Goal: Information Seeking & Learning: Learn about a topic

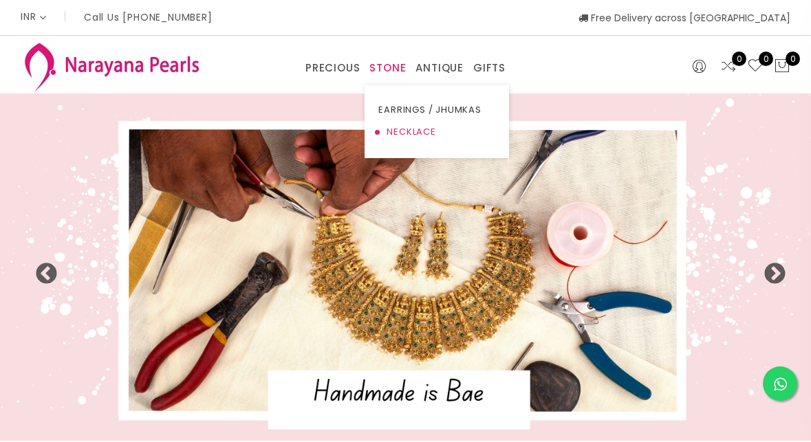
click at [396, 128] on link "NECKLACE" at bounding box center [436, 132] width 117 height 22
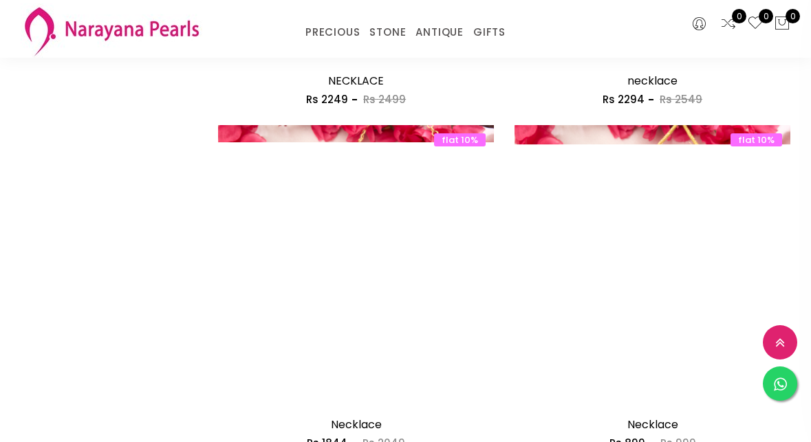
scroll to position [1810, 0]
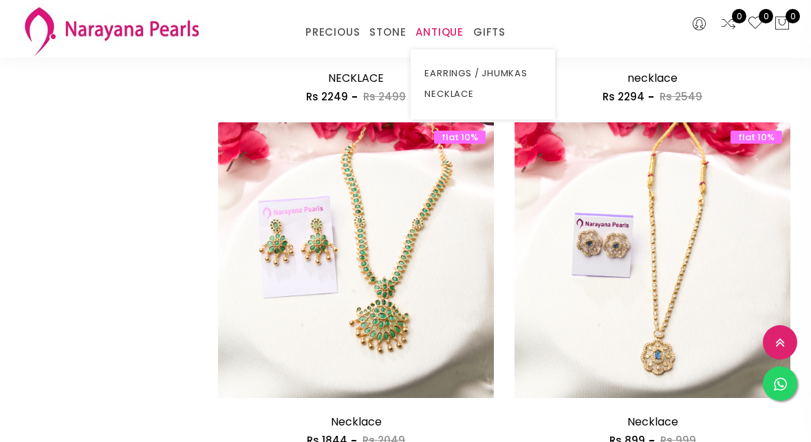
click at [434, 28] on link "ANTIQUE" at bounding box center [440, 32] width 48 height 21
click at [444, 96] on link "NECKLACE" at bounding box center [482, 94] width 117 height 21
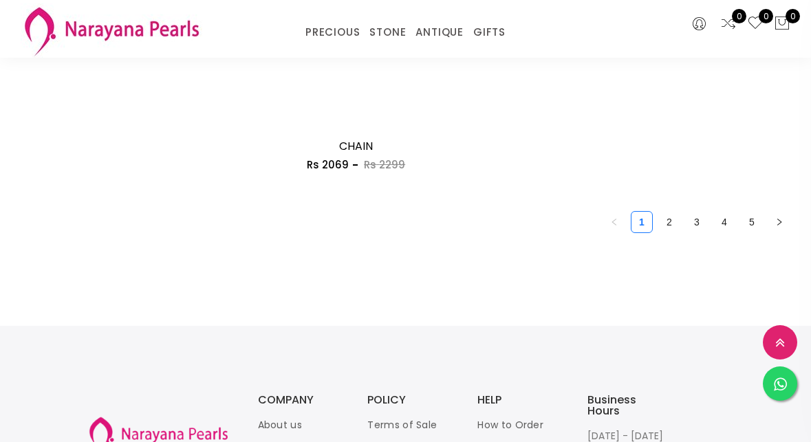
scroll to position [3813, 0]
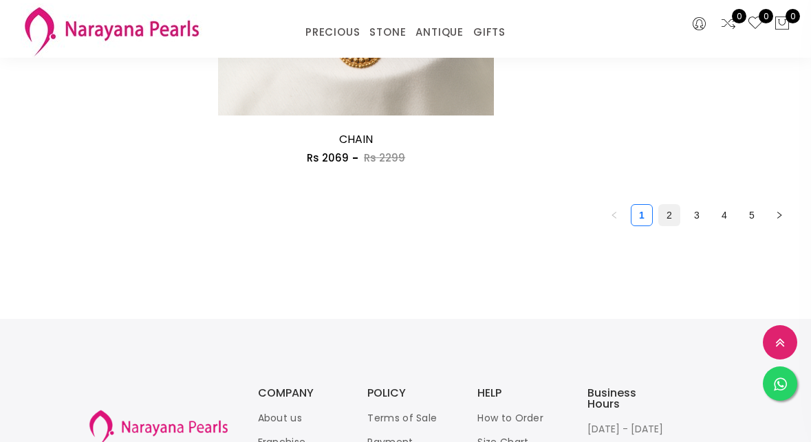
click at [671, 219] on link "2" at bounding box center [669, 215] width 21 height 21
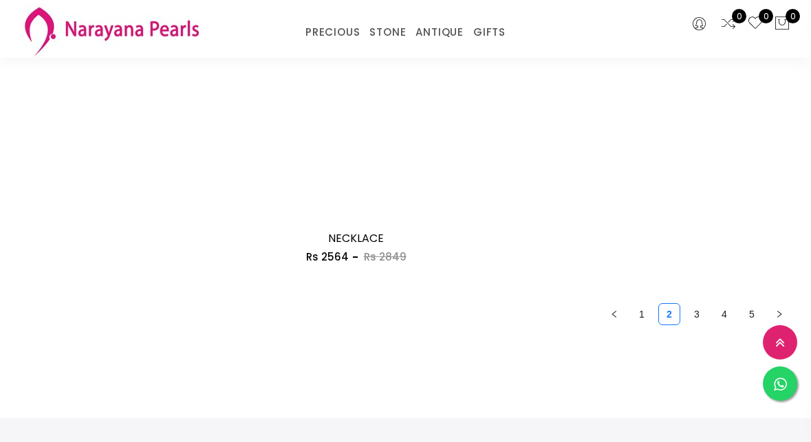
scroll to position [3809, 0]
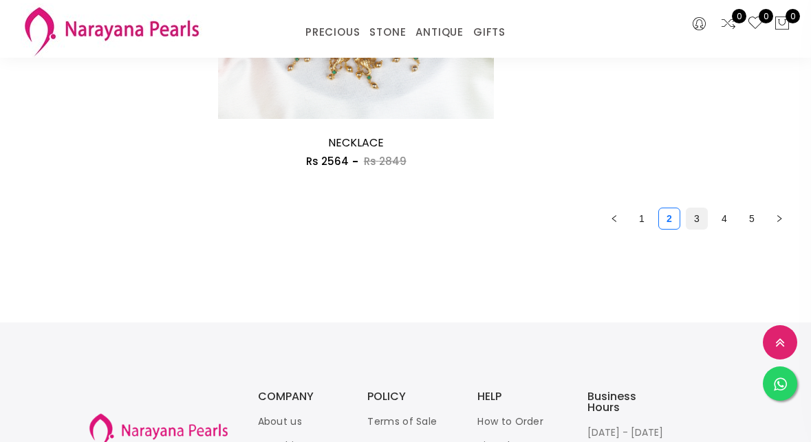
click at [696, 215] on link "3" at bounding box center [697, 218] width 21 height 21
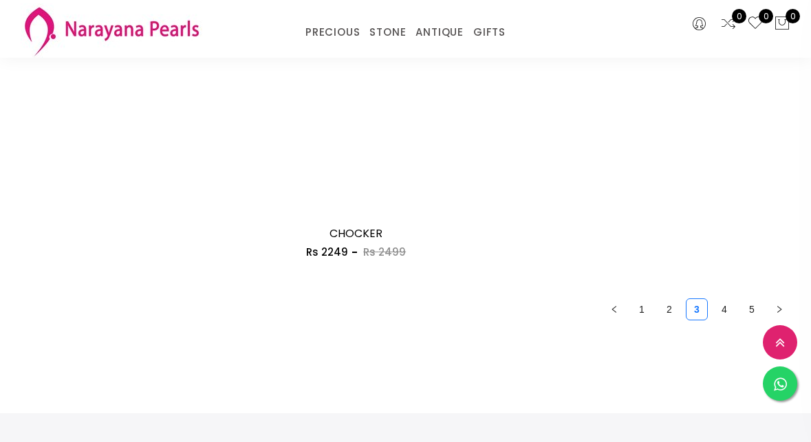
scroll to position [3718, 0]
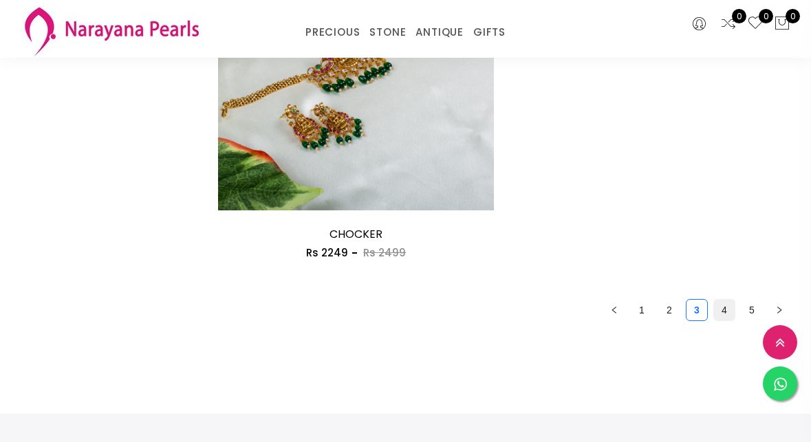
click at [727, 315] on link "4" at bounding box center [724, 310] width 21 height 21
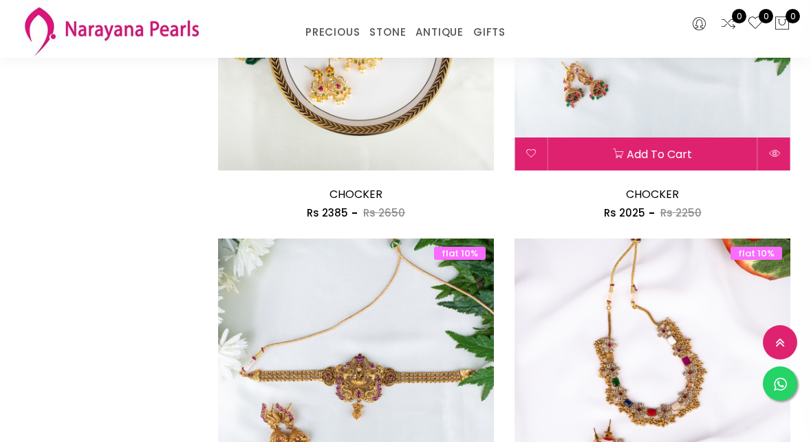
scroll to position [2684, 0]
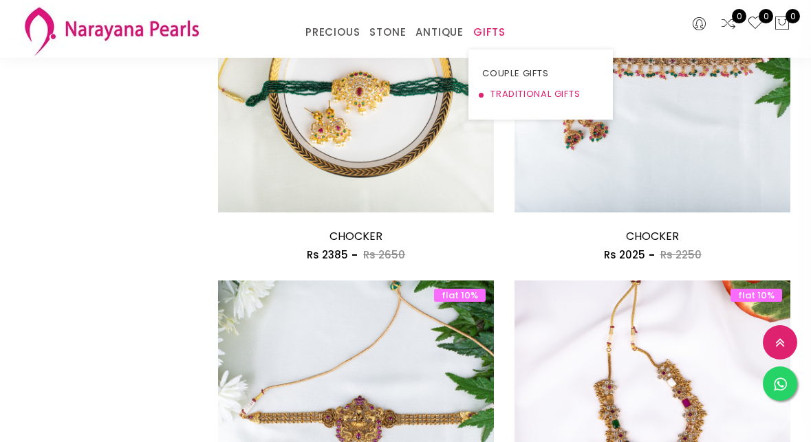
click at [511, 89] on link "TRADITIONAL GIFTS" at bounding box center [540, 94] width 117 height 21
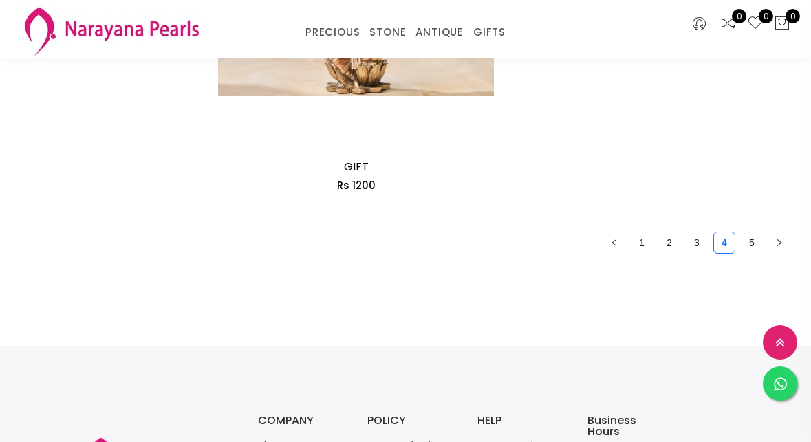
scroll to position [3736, 0]
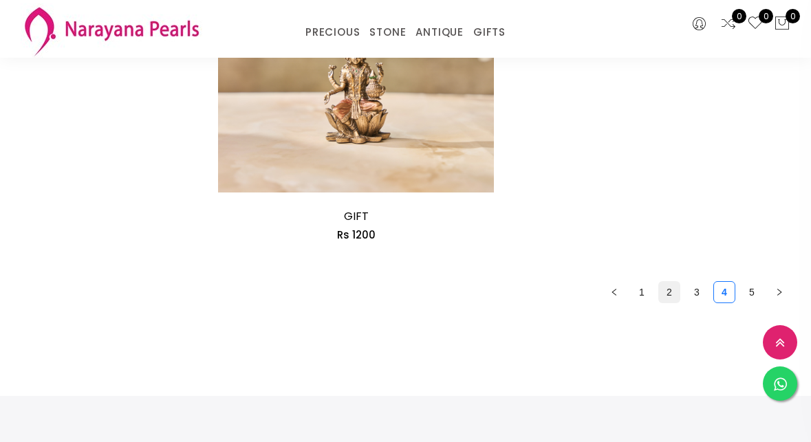
click at [672, 289] on link "2" at bounding box center [669, 292] width 21 height 21
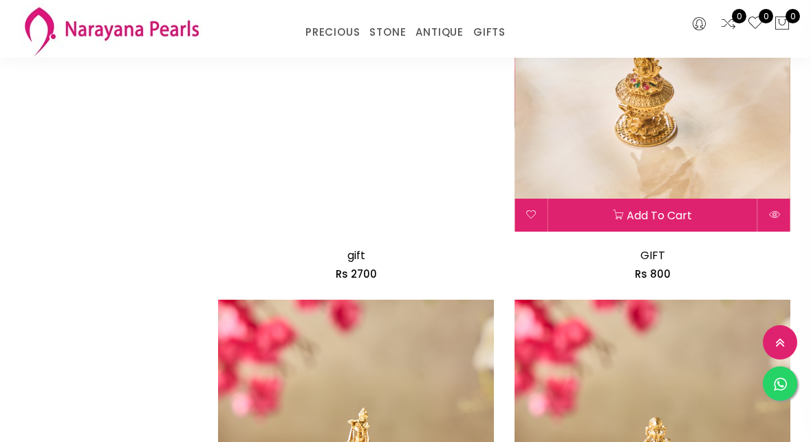
scroll to position [1642, 0]
